Goal: Communication & Community: Answer question/provide support

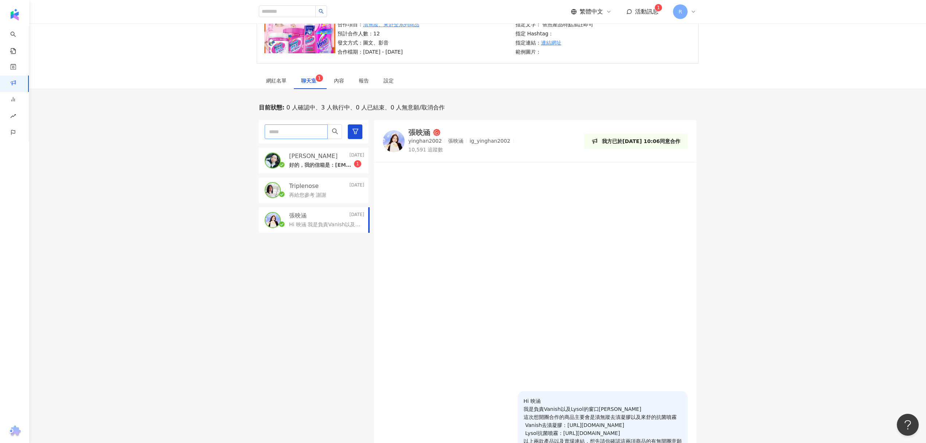
scroll to position [73, 0]
click at [390, 82] on div "設定" at bounding box center [389, 82] width 10 height 8
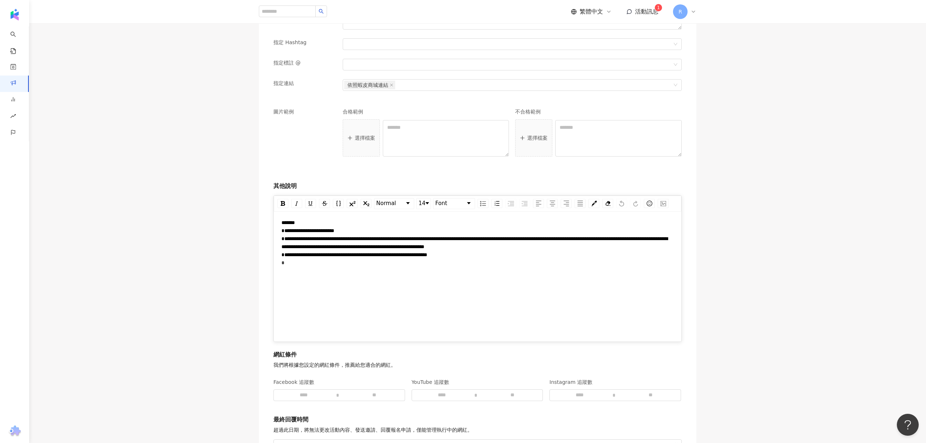
scroll to position [754, 0]
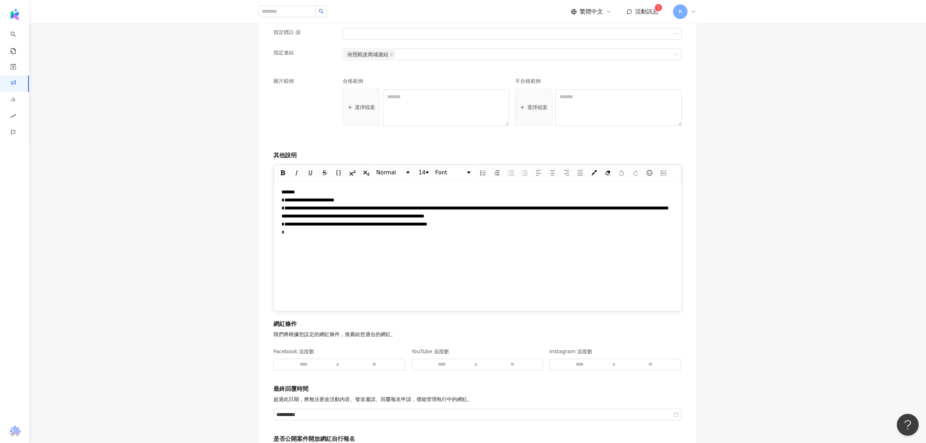
click at [306, 236] on div "**********" at bounding box center [478, 212] width 393 height 48
click at [334, 225] on span "**********" at bounding box center [355, 223] width 146 height 5
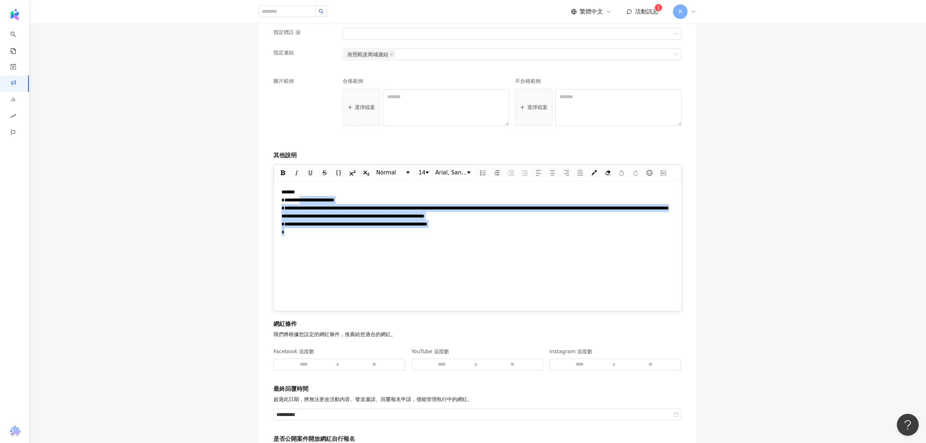
drag, startPoint x: 358, startPoint y: 260, endPoint x: 318, endPoint y: 201, distance: 71.6
click at [318, 201] on div "**********" at bounding box center [478, 242] width 393 height 109
click at [393, 261] on div "**********" at bounding box center [478, 242] width 393 height 109
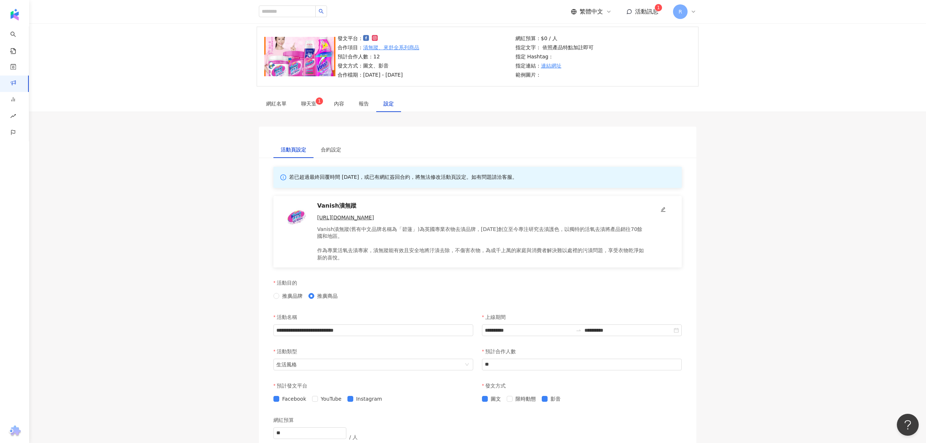
scroll to position [0, 0]
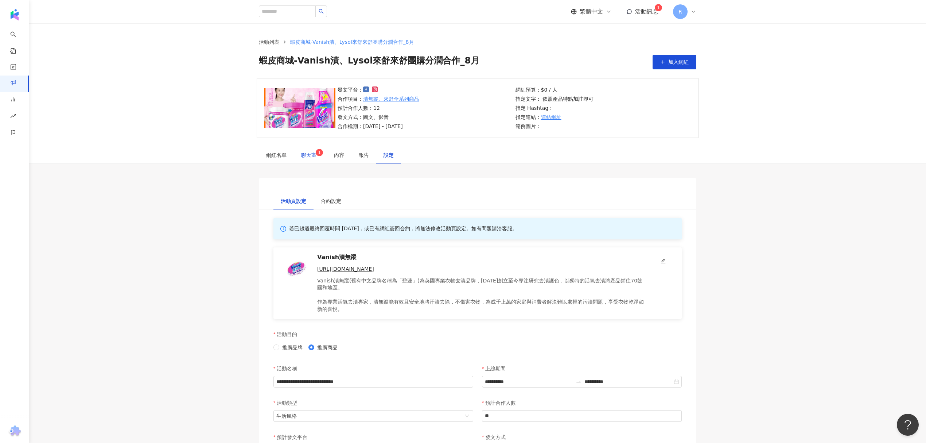
click at [316, 152] on sup "1" at bounding box center [319, 152] width 7 height 7
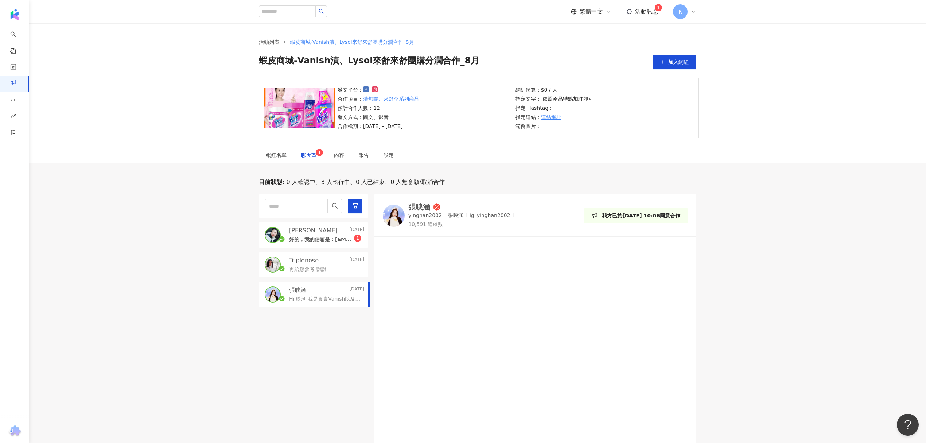
click at [306, 235] on div "好的，我的信箱是：4040.raw@gmail.com，再麻煩囉謝謝 1" at bounding box center [326, 239] width 75 height 9
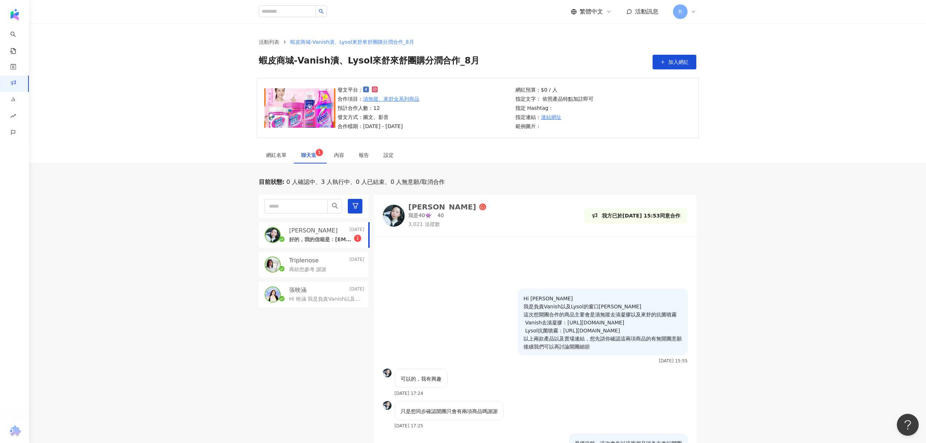
click at [499, 257] on div at bounding box center [535, 264] width 322 height 47
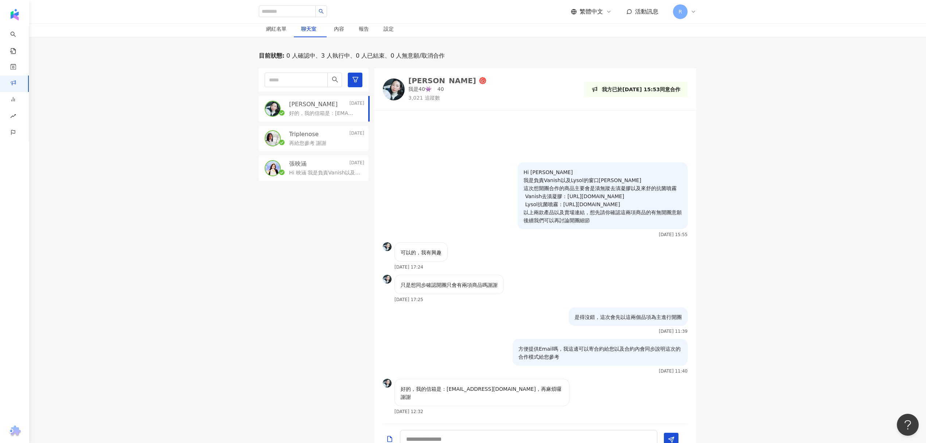
scroll to position [219, 0]
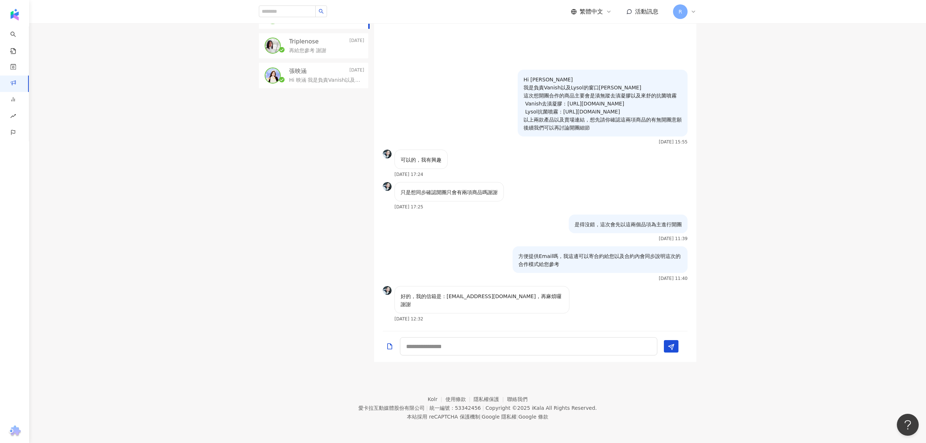
click at [450, 299] on p "好的，我的信箱是：[EMAIL_ADDRESS][DOMAIN_NAME]，再麻煩囉謝謝" at bounding box center [482, 300] width 163 height 16
drag, startPoint x: 443, startPoint y: 303, endPoint x: 497, endPoint y: 307, distance: 54.2
click at [497, 307] on p "好的，我的信箱是：[EMAIL_ADDRESS][DOMAIN_NAME]，再麻煩囉謝謝" at bounding box center [482, 300] width 163 height 16
click at [430, 311] on div "好的，我的信箱是：[EMAIL_ADDRESS][DOMAIN_NAME]，再麻煩囉謝謝" at bounding box center [482, 299] width 175 height 27
drag, startPoint x: 447, startPoint y: 306, endPoint x: 497, endPoint y: 307, distance: 50.0
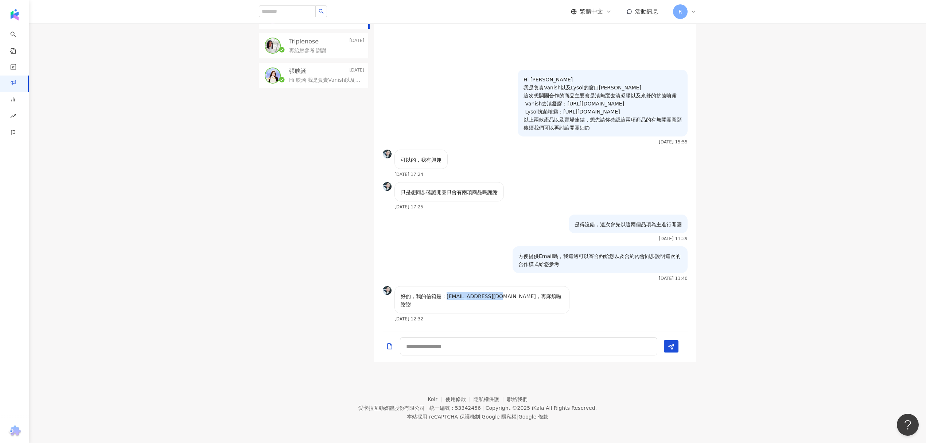
click at [497, 307] on p "好的，我的信箱是：[EMAIL_ADDRESS][DOMAIN_NAME]，再麻煩囉謝謝" at bounding box center [482, 300] width 163 height 16
copy p "4040.raw@gmail.com"
click at [535, 341] on textarea at bounding box center [528, 346] width 257 height 18
type textarea "*"
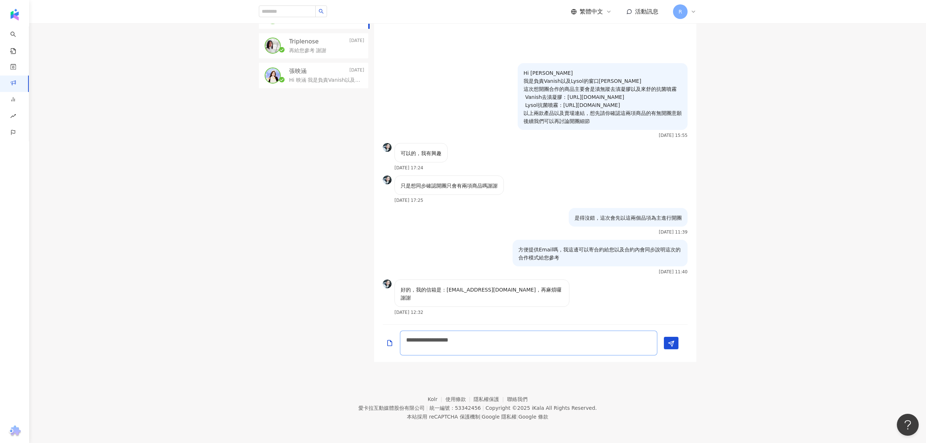
scroll to position [0, 0]
type textarea "**********"
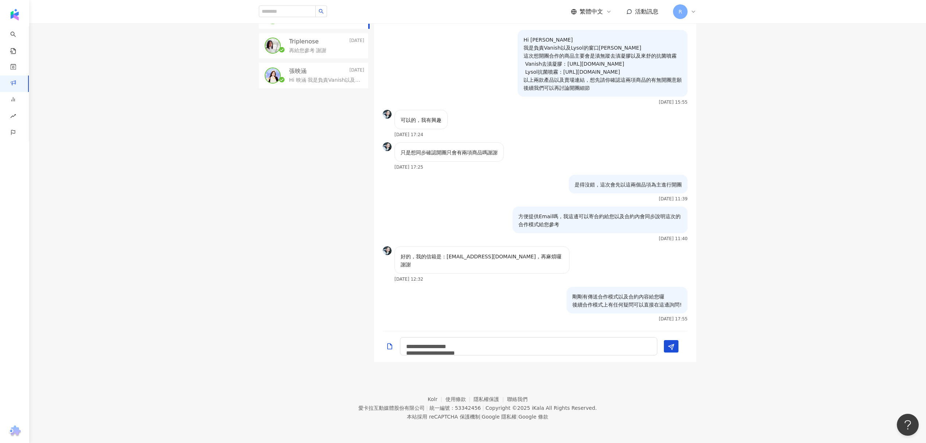
click at [518, 307] on div "剛剛有傳送合作模式以及合約內容給您囉 後續合作模式上有任何疑問可以直接在這邊詢問! 2025/8/15 17:55" at bounding box center [535, 307] width 322 height 40
drag, startPoint x: 518, startPoint y: 307, endPoint x: 496, endPoint y: 272, distance: 41.2
click at [500, 284] on div "Hi Jocelyn 我是負責Vanish以及Lysol的窗口Charlie 這次想開團合作的商品主要會是漬無蹤去漬凝膠以及來舒的抗菌噴霧 Vanish去漬凝…" at bounding box center [535, 174] width 322 height 304
click at [465, 206] on div "是得沒錯，這次會先以這兩個品項為主進行開團 2025/8/15 11:39" at bounding box center [535, 191] width 322 height 32
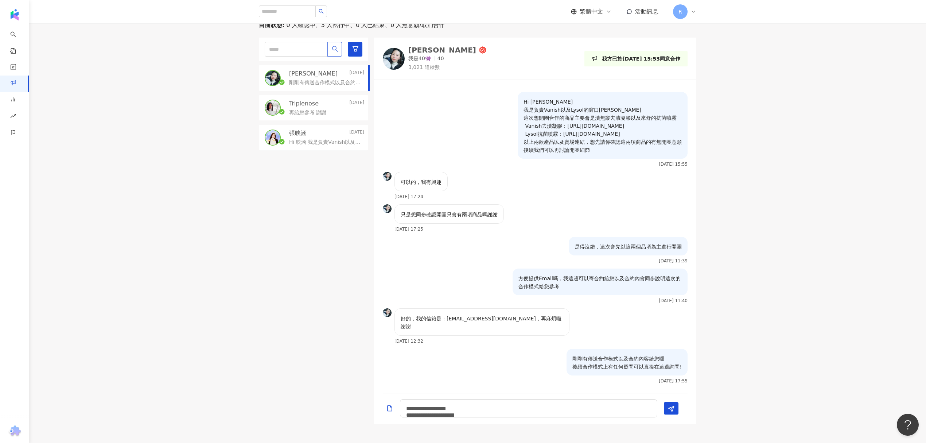
scroll to position [25, 0]
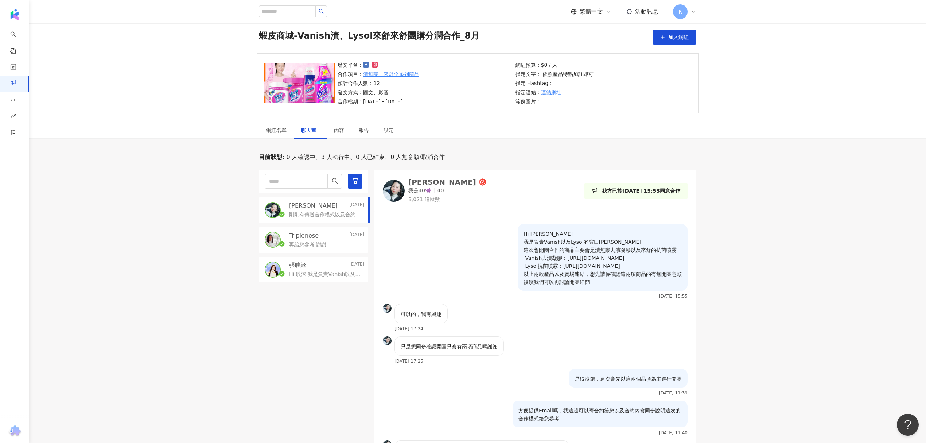
click at [298, 247] on p "再給您參考 謝謝" at bounding box center [307, 244] width 37 height 7
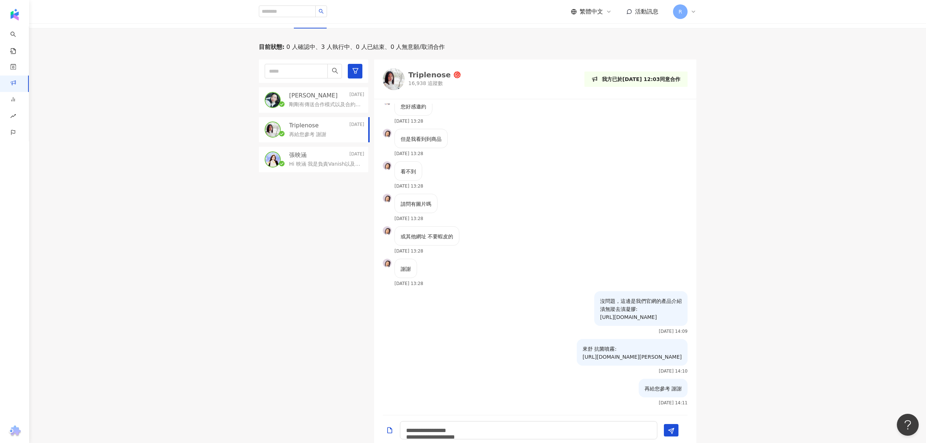
scroll to position [219, 0]
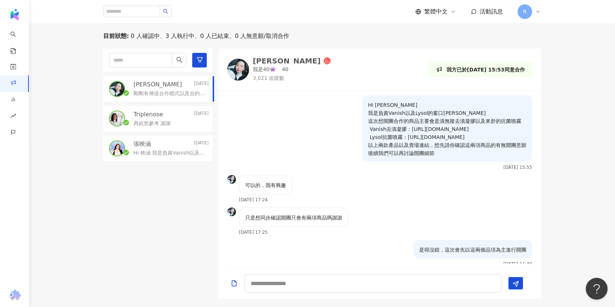
scroll to position [120, 0]
